Goal: Entertainment & Leisure: Browse casually

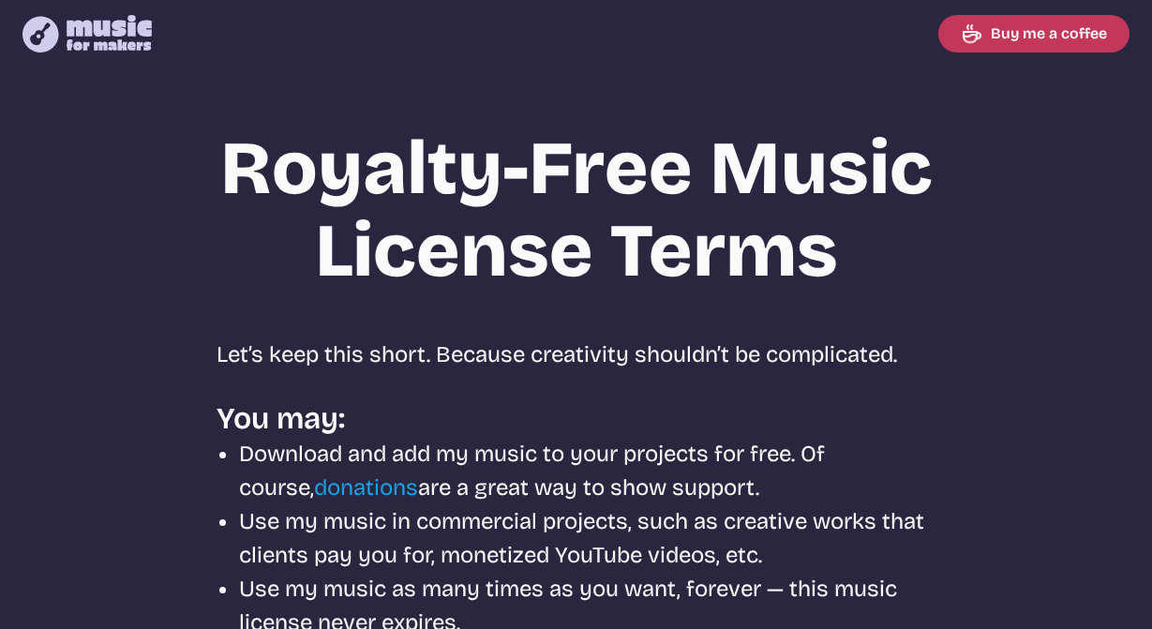
click at [118, 30] on icon at bounding box center [109, 33] width 85 height 36
select select "most popular"
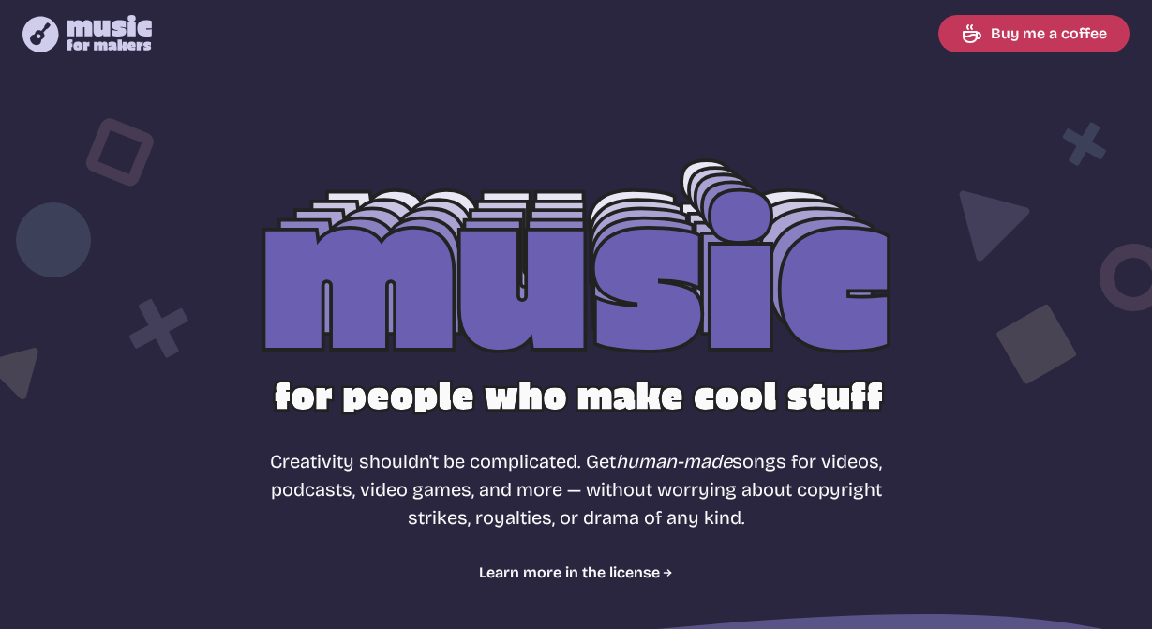
click at [69, 35] on icon at bounding box center [109, 33] width 85 height 36
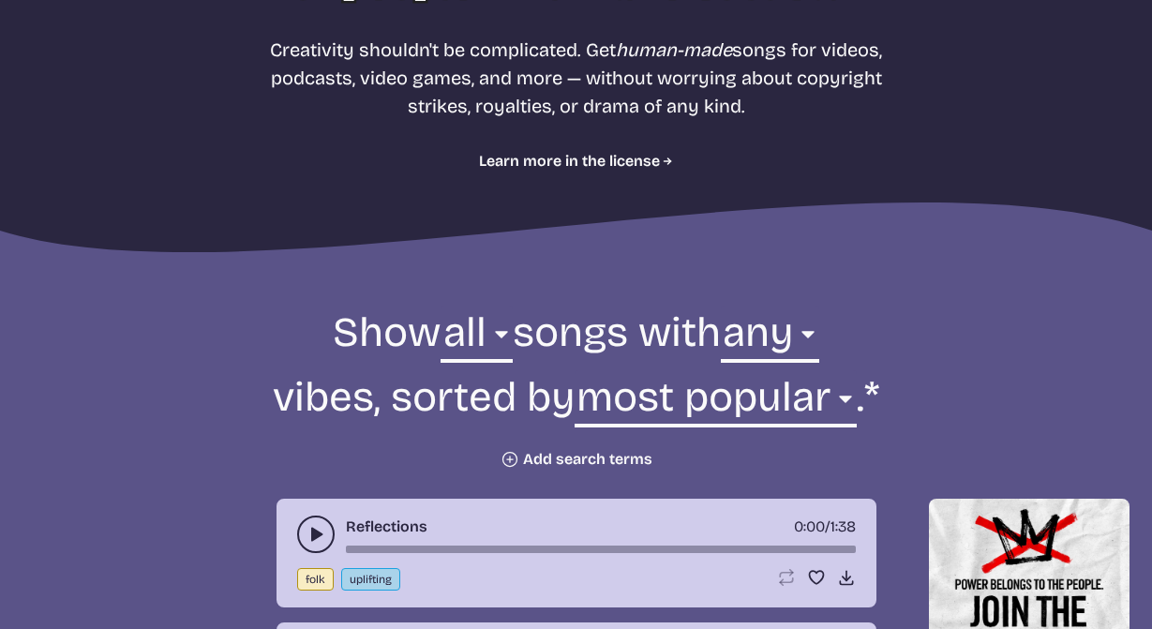
scroll to position [685, 0]
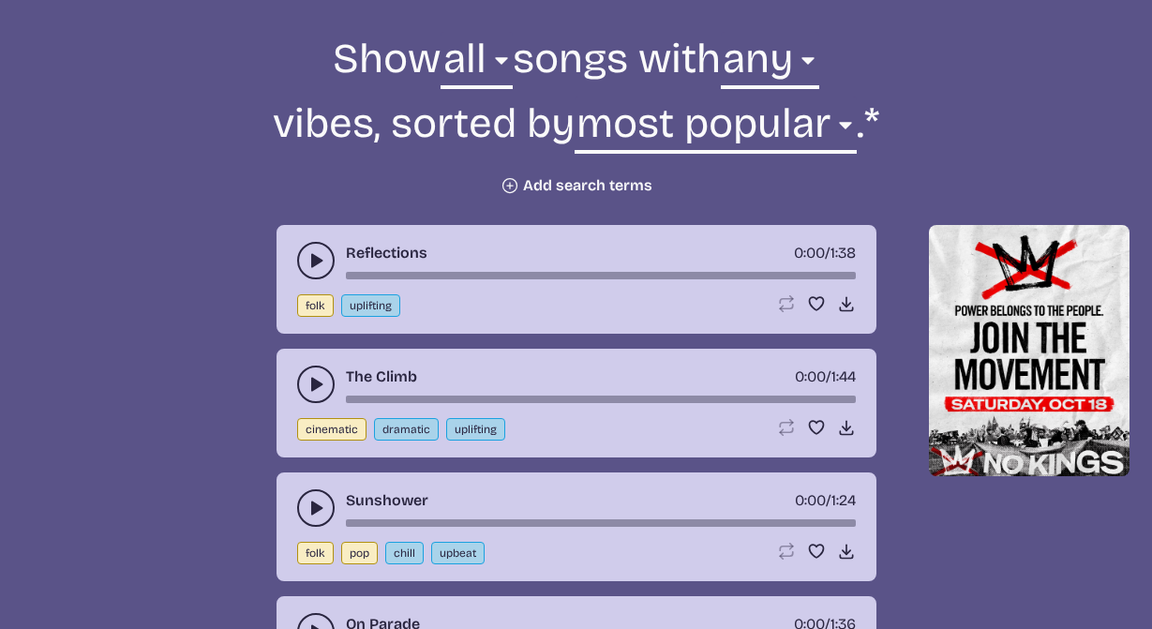
click at [306, 250] on button "play-pause toggle" at bounding box center [315, 260] width 37 height 37
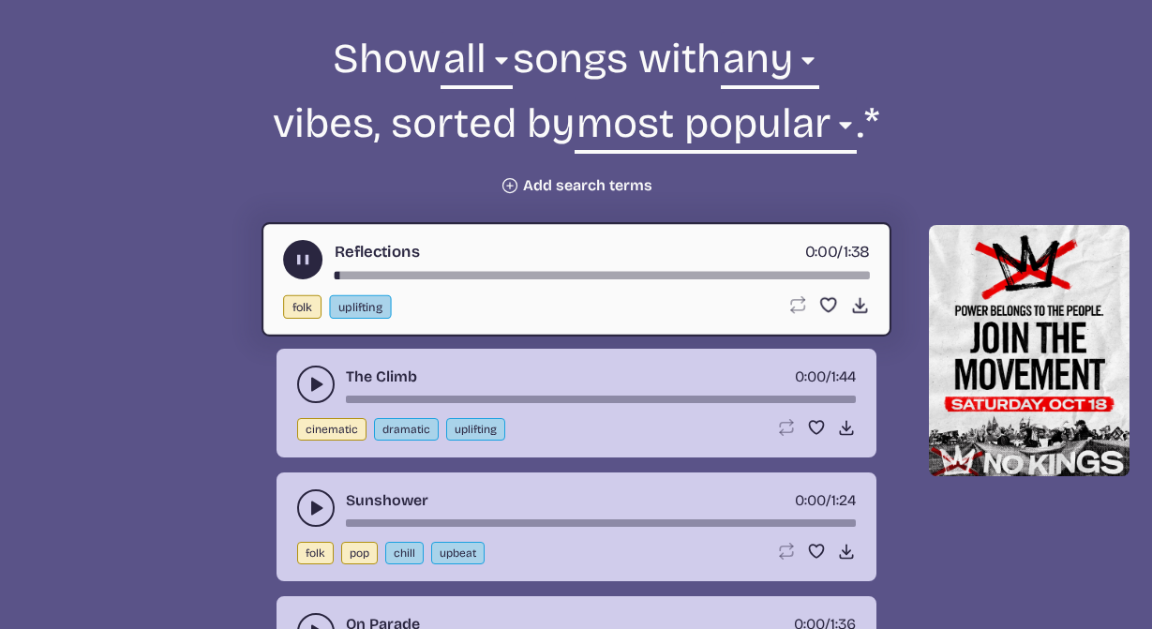
click at [306, 252] on icon "play-pause toggle" at bounding box center [302, 260] width 20 height 20
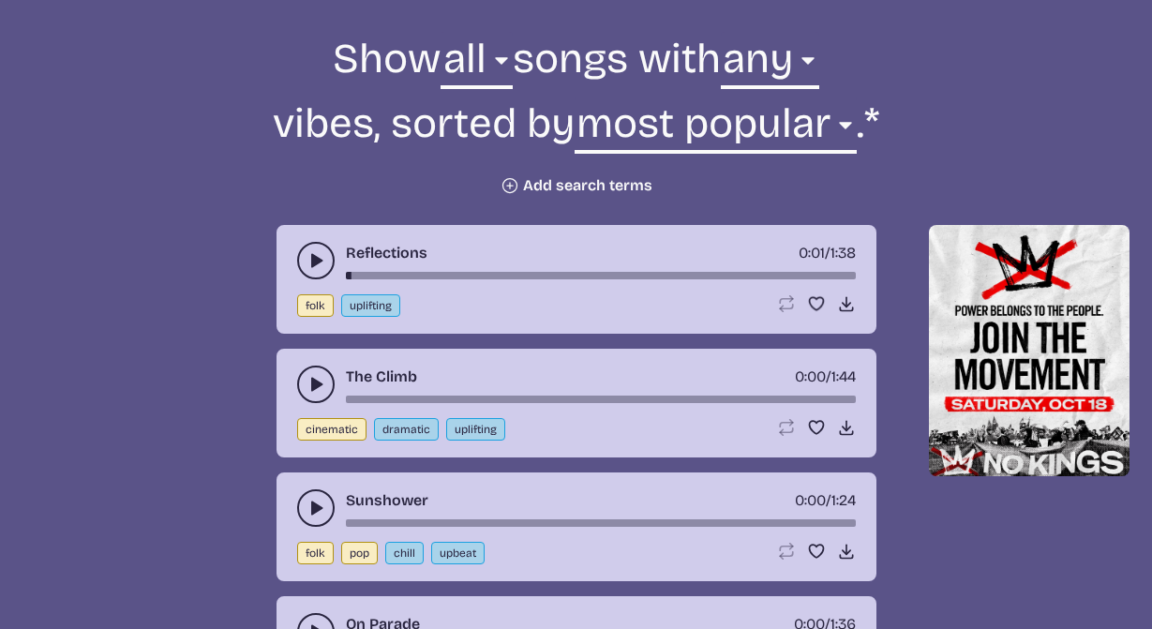
click at [302, 368] on div "The Climb 0:00 / 1:44" at bounding box center [576, 384] width 559 height 37
click at [311, 383] on use "play-pause toggle" at bounding box center [315, 384] width 19 height 19
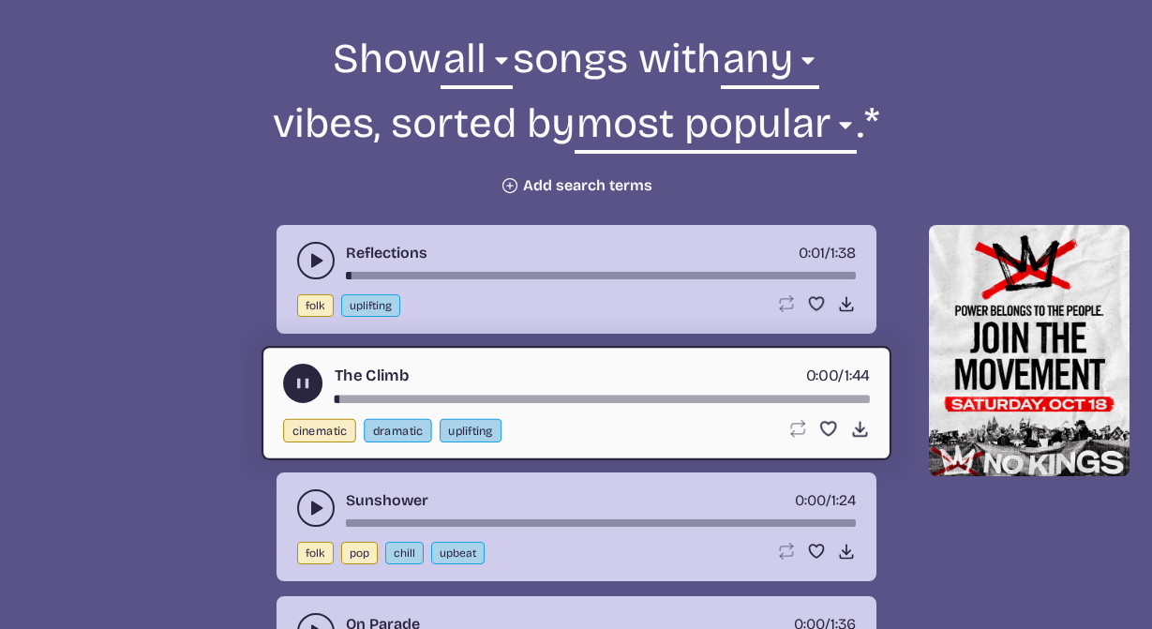
click at [301, 381] on use "play-pause toggle" at bounding box center [302, 384] width 20 height 20
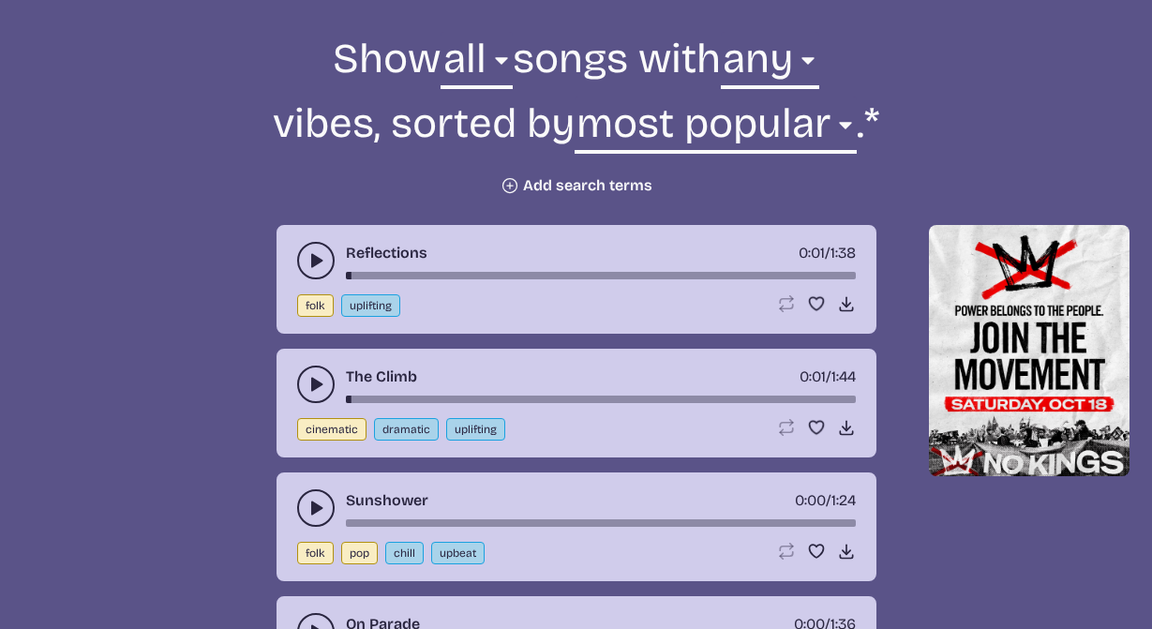
click at [315, 509] on use "play-pause toggle" at bounding box center [315, 508] width 19 height 19
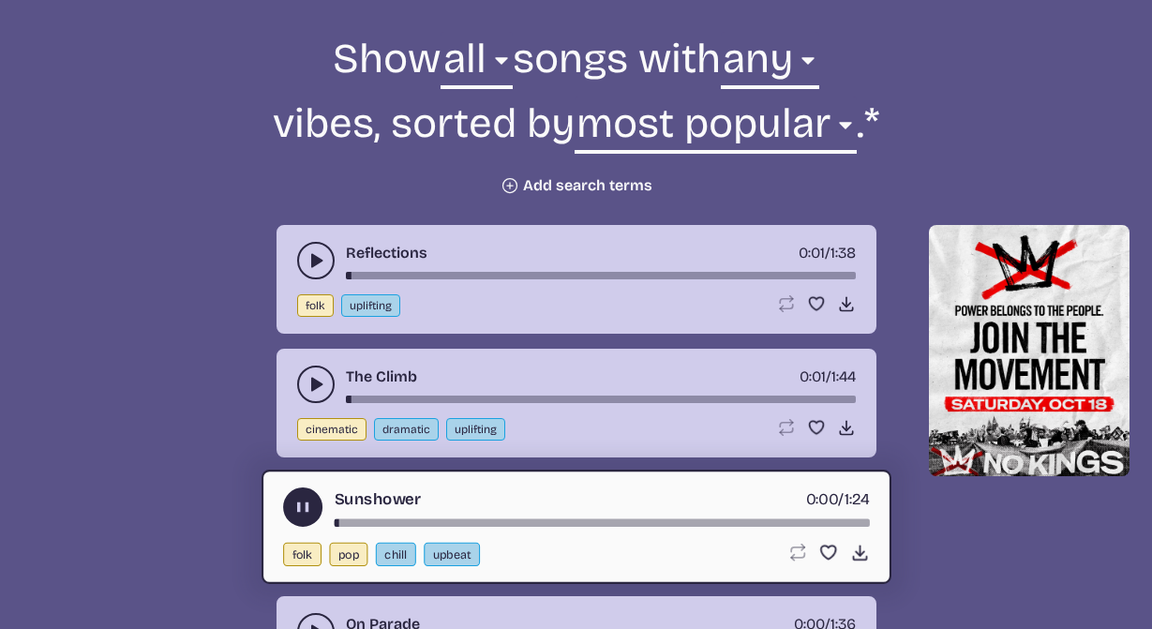
click at [306, 506] on use "play-pause toggle" at bounding box center [302, 508] width 20 height 20
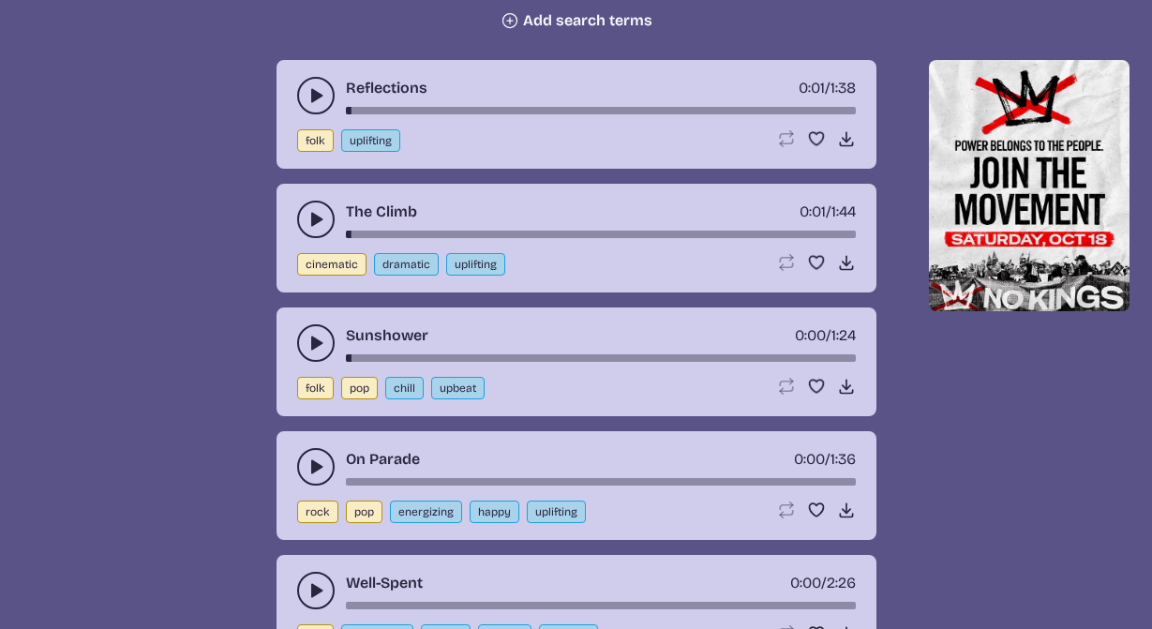
scroll to position [851, 0]
